Goal: Task Accomplishment & Management: Manage account settings

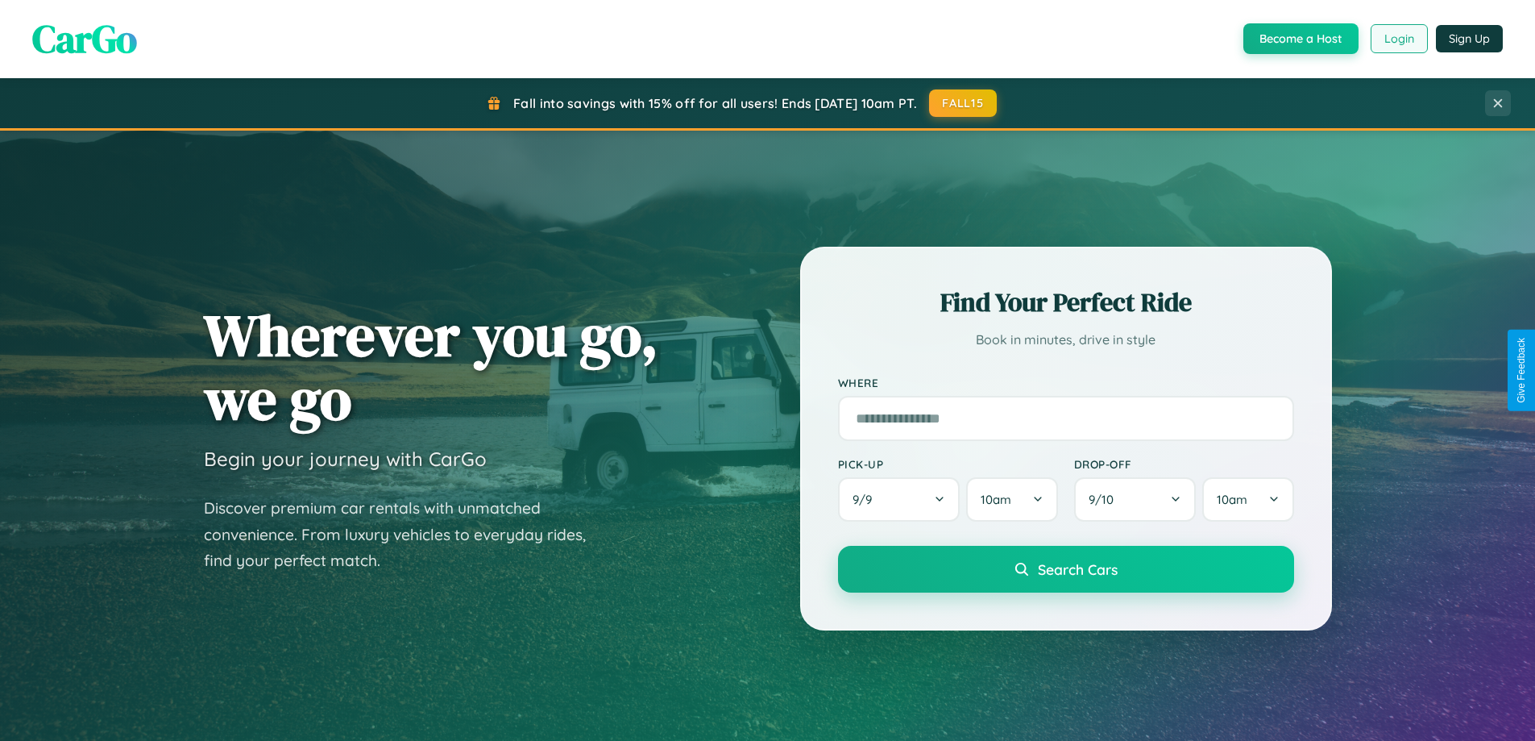
click at [1398, 39] on button "Login" at bounding box center [1399, 38] width 57 height 29
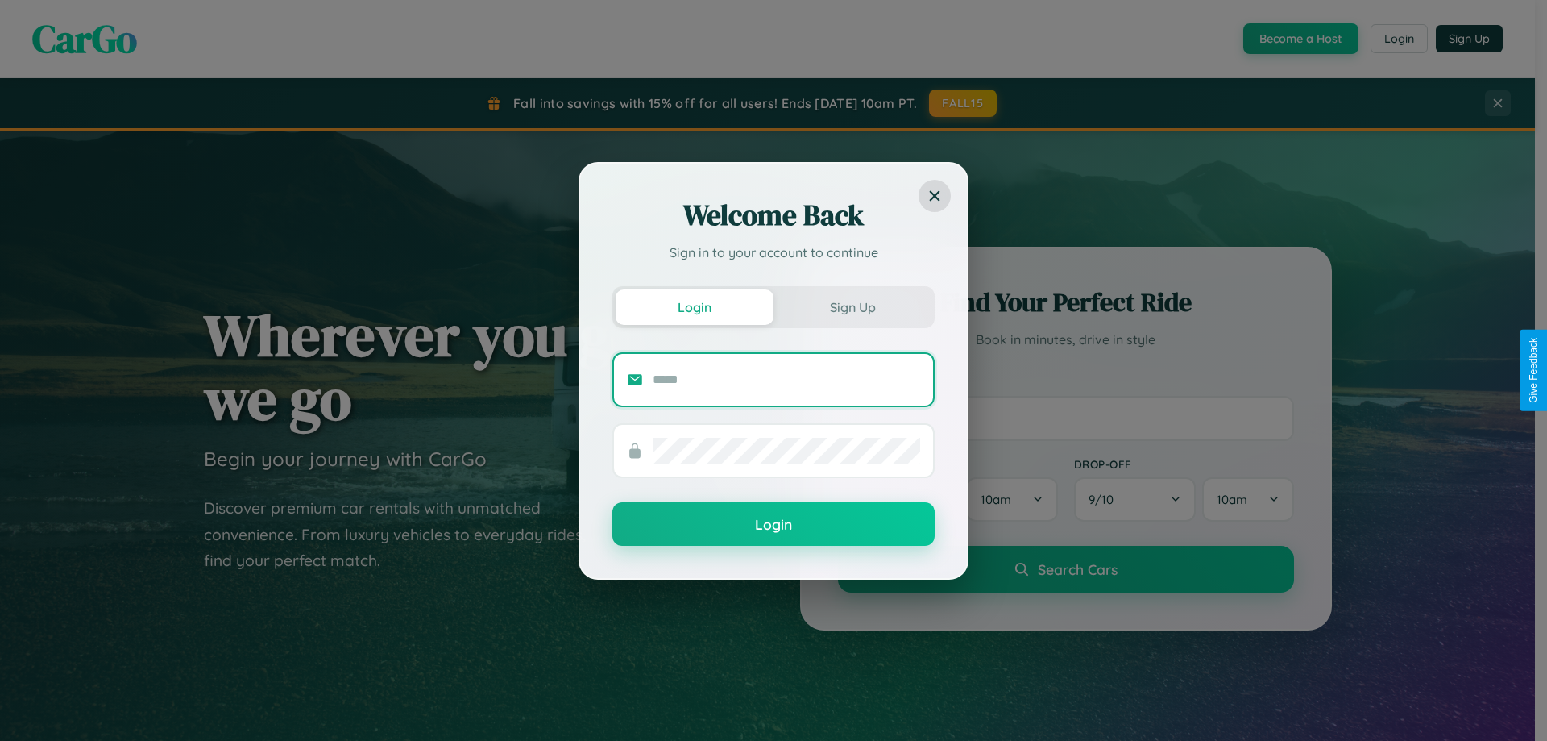
click at [787, 379] on input "text" at bounding box center [787, 380] width 268 height 26
type input "**********"
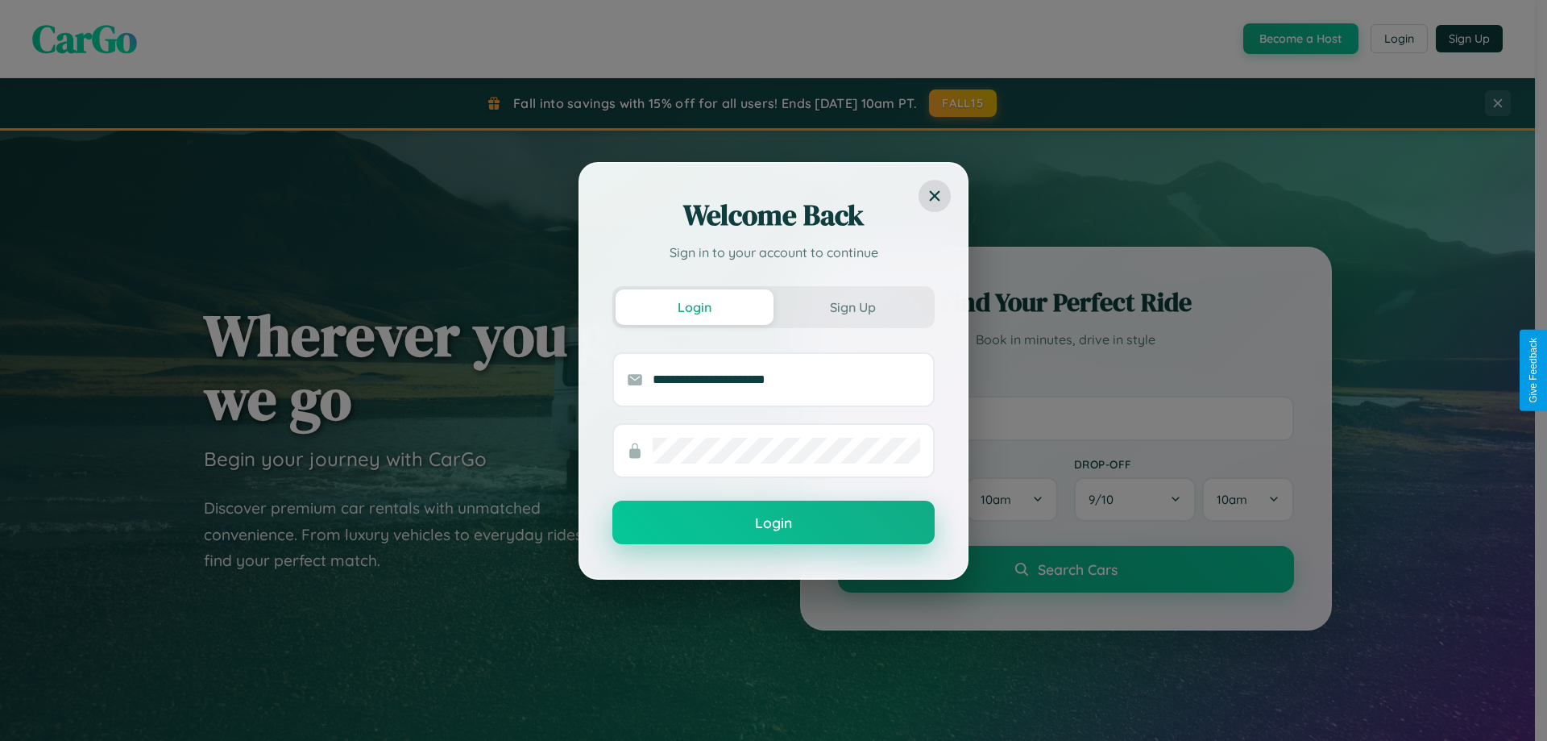
click at [774, 523] on button "Login" at bounding box center [774, 522] width 322 height 44
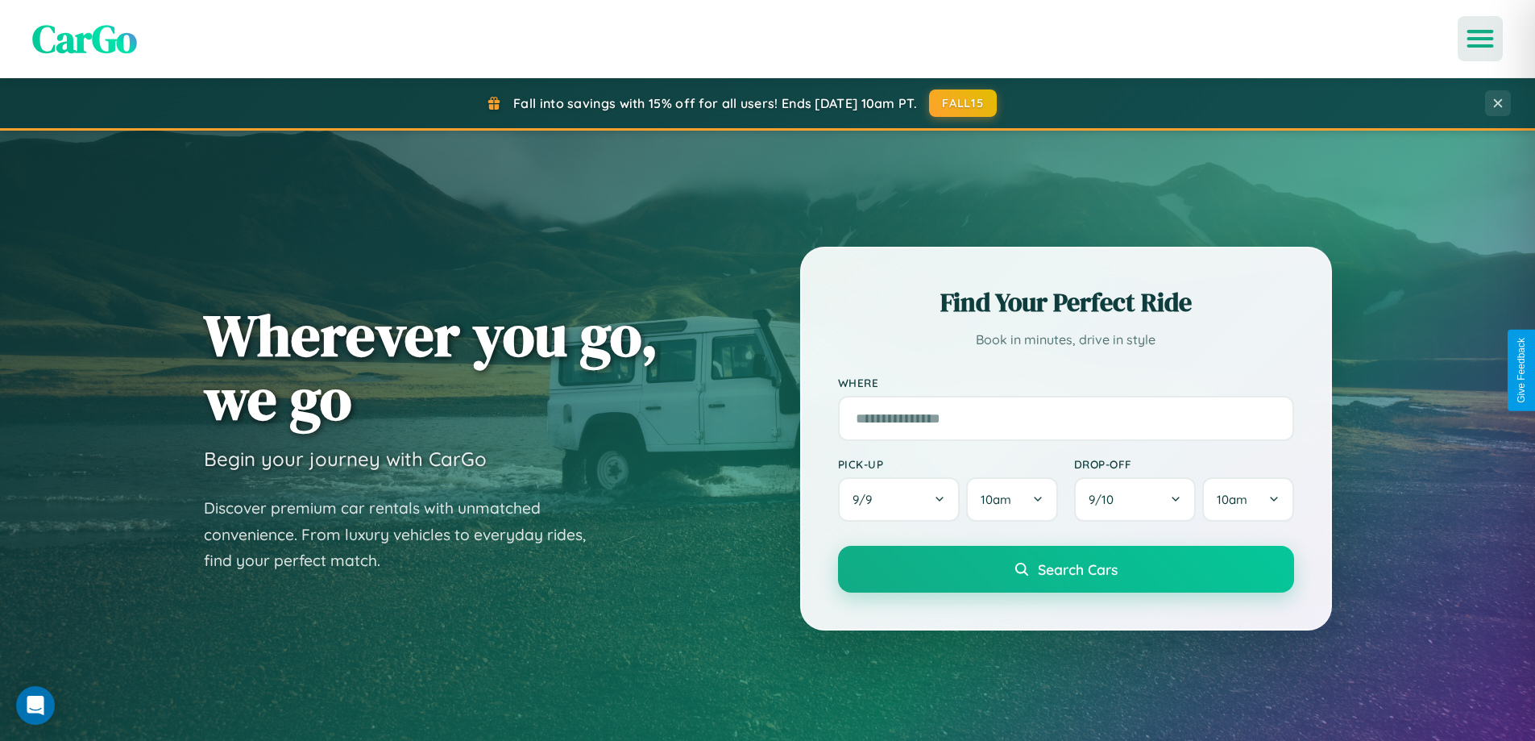
click at [1480, 39] on icon "Open menu" at bounding box center [1480, 38] width 23 height 15
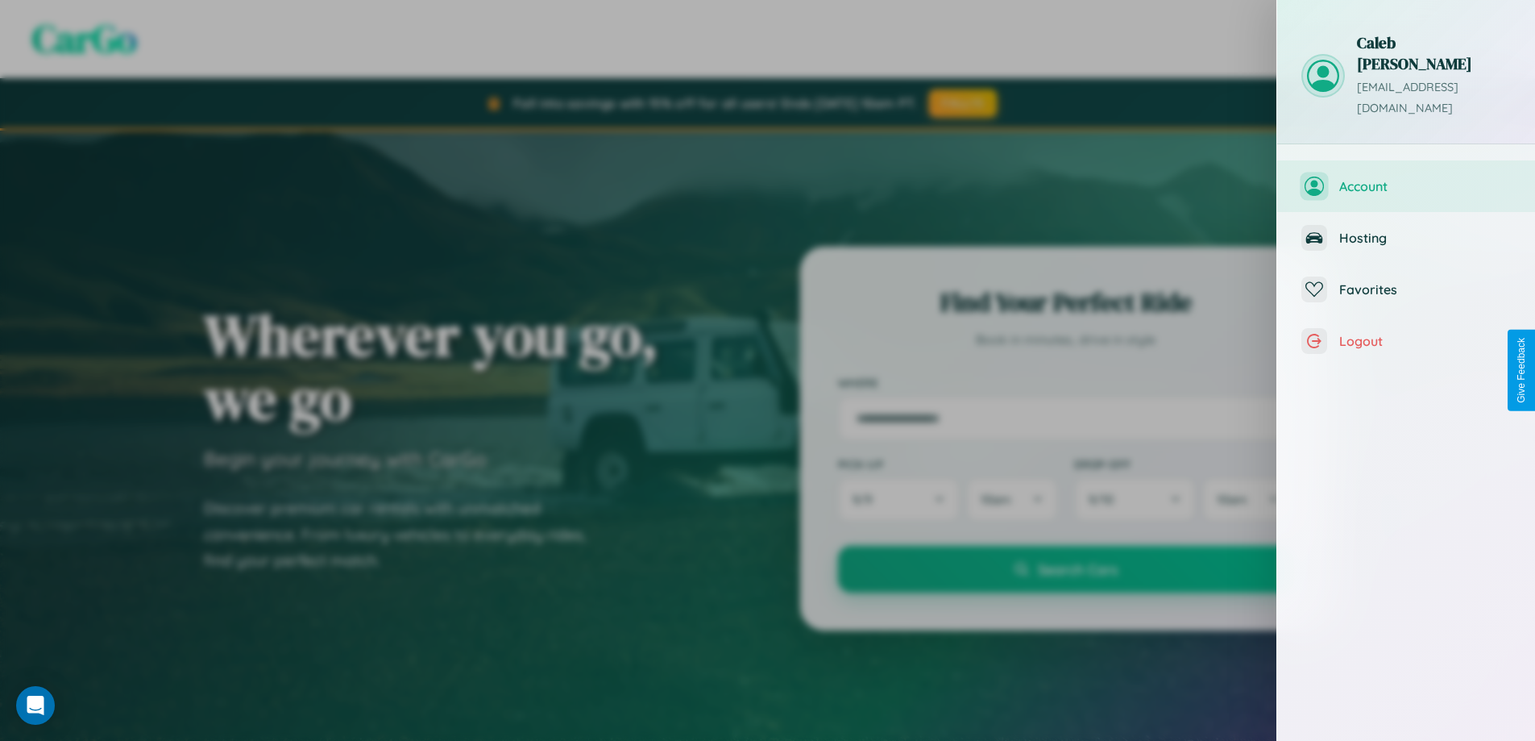
click at [1406, 178] on span "Account" at bounding box center [1425, 186] width 172 height 16
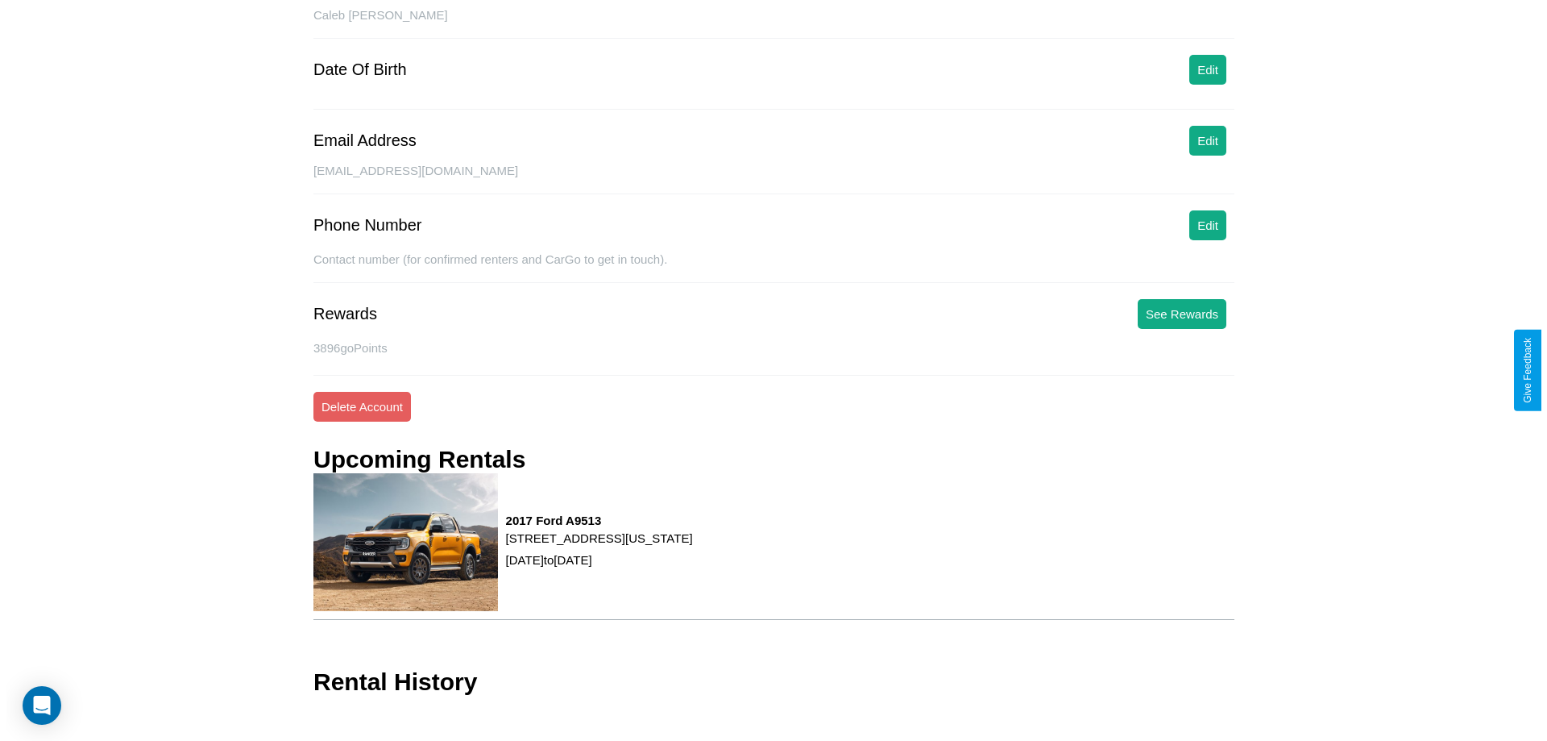
scroll to position [185, 0]
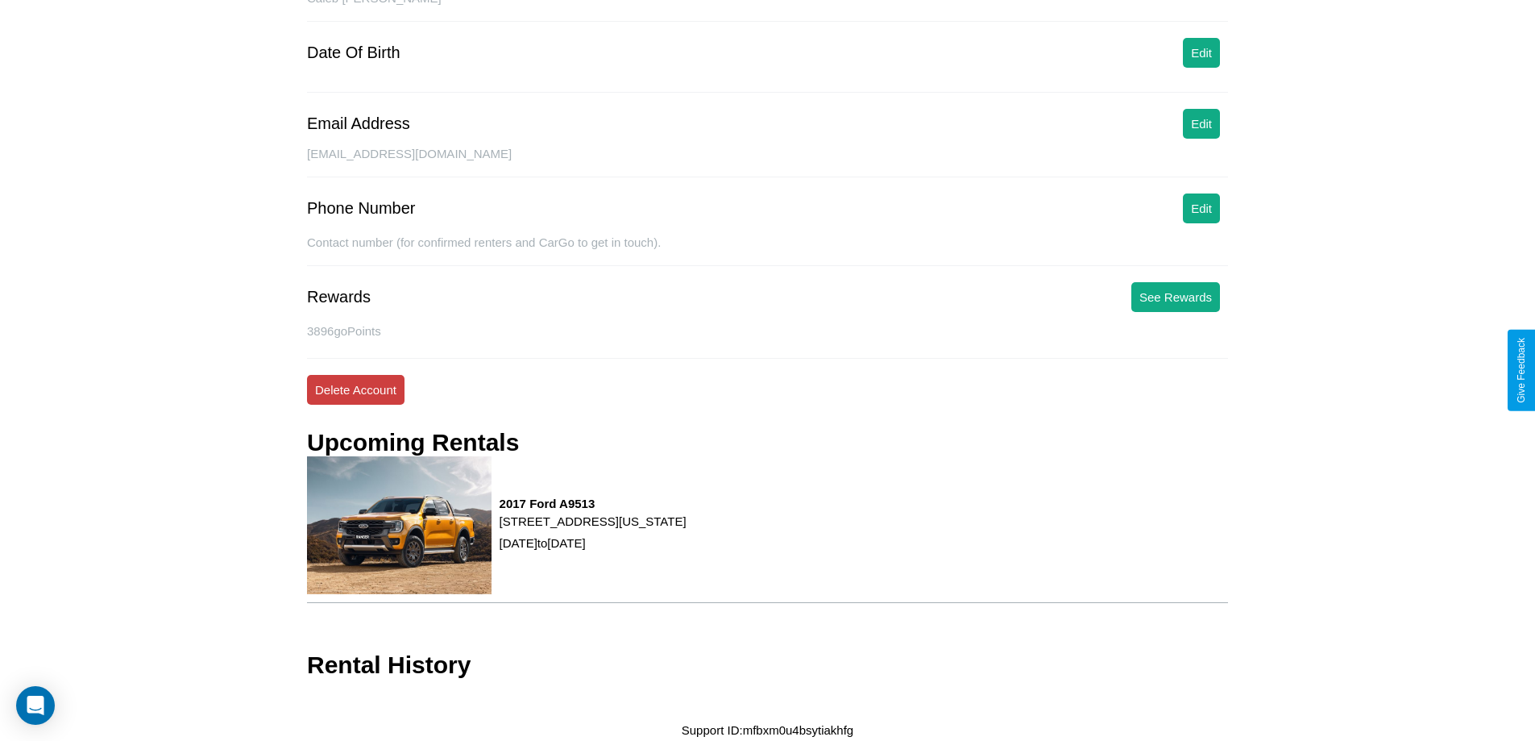
click at [355, 389] on button "Delete Account" at bounding box center [356, 390] width 98 height 30
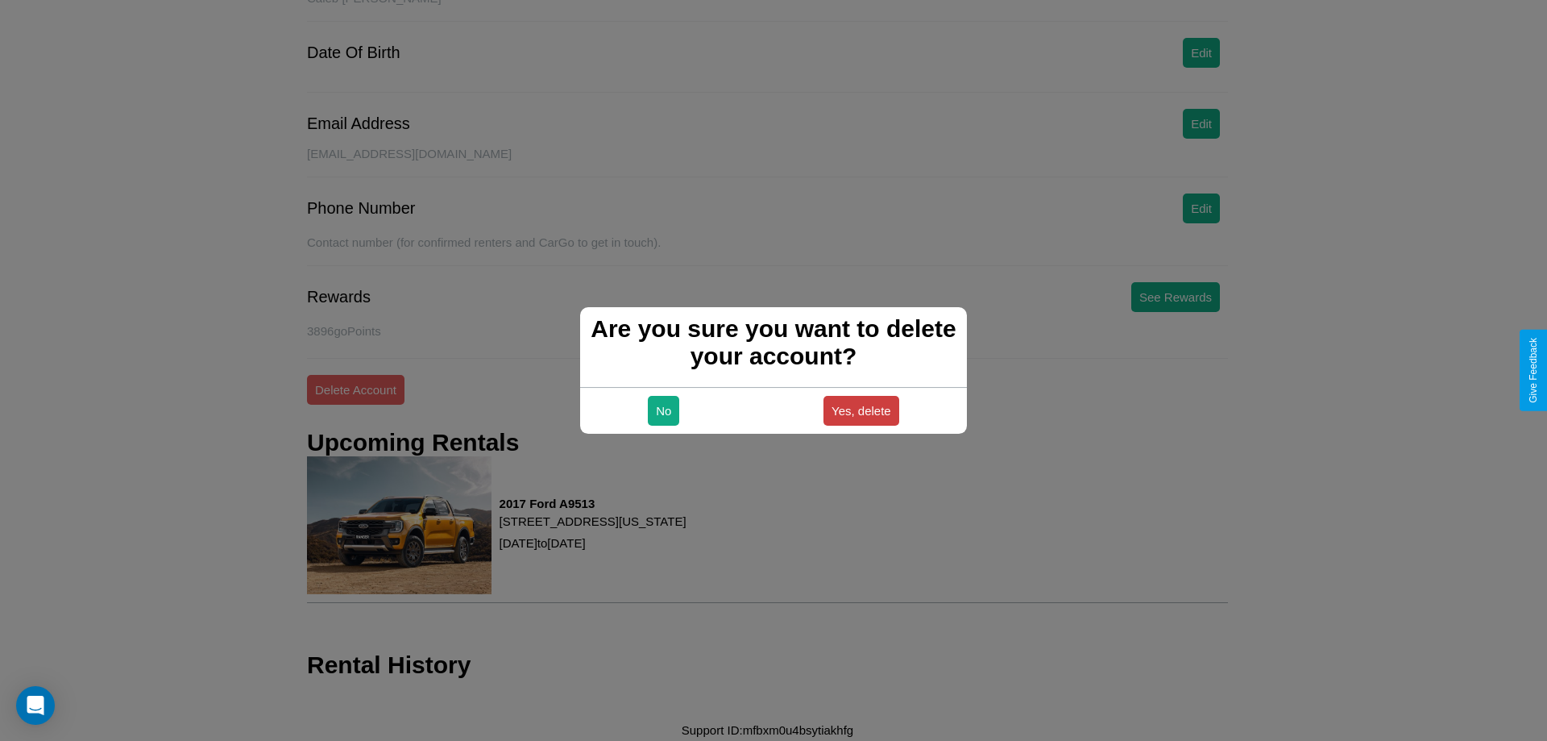
click at [861, 410] on button "Yes, delete" at bounding box center [862, 411] width 76 height 30
